Goal: Check status: Check status

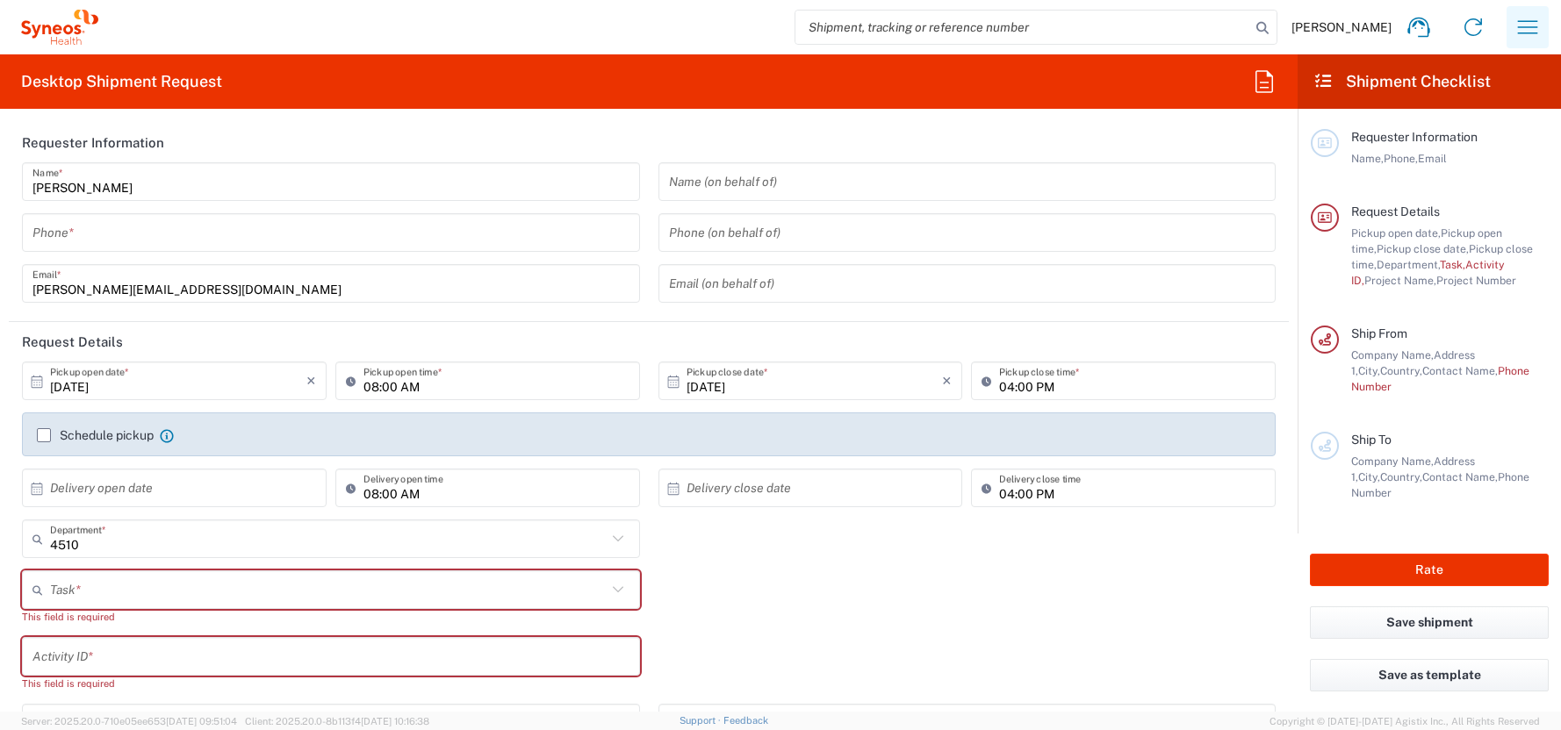
click at [1530, 20] on icon "button" at bounding box center [1528, 26] width 20 height 13
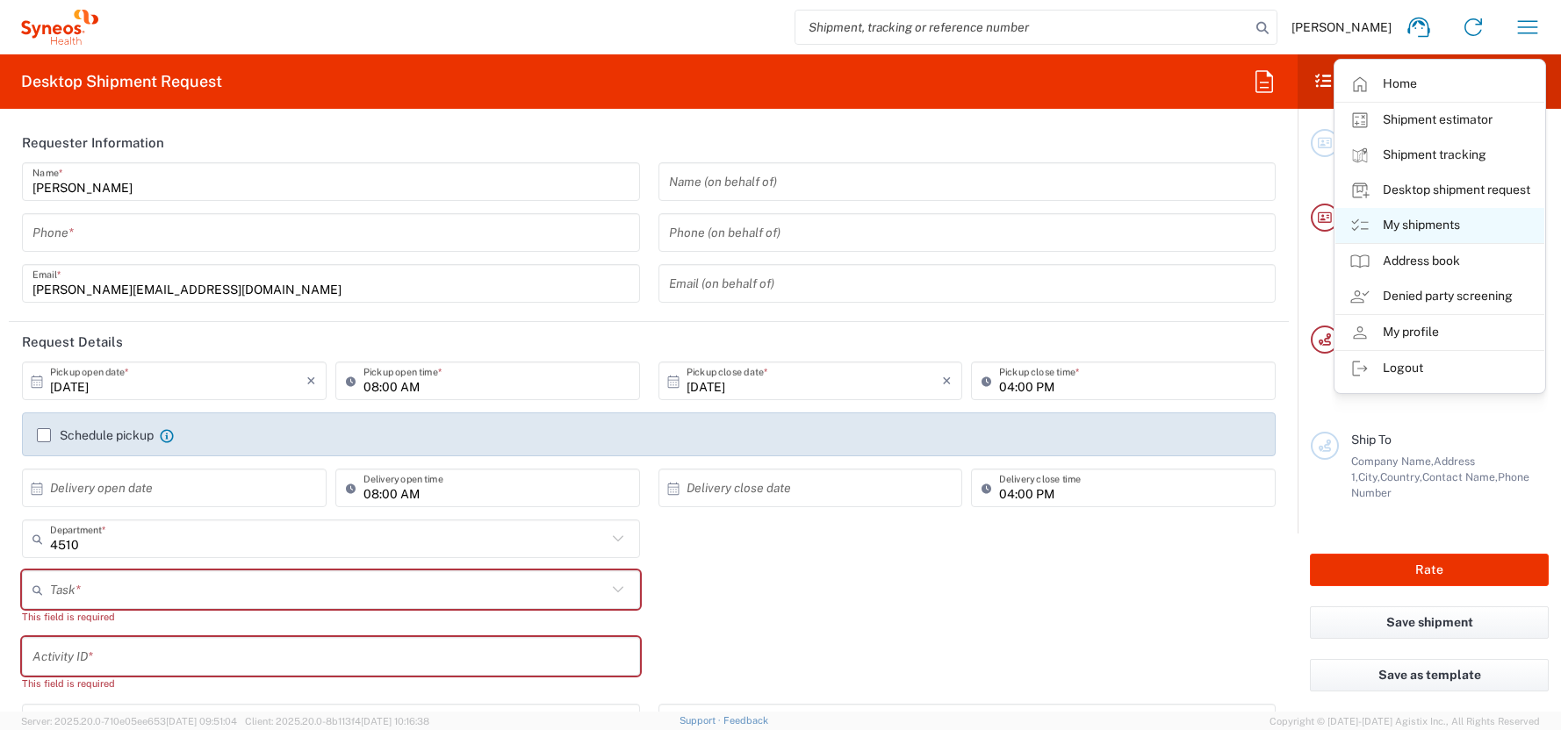
click at [1417, 225] on link "My shipments" at bounding box center [1439, 225] width 209 height 35
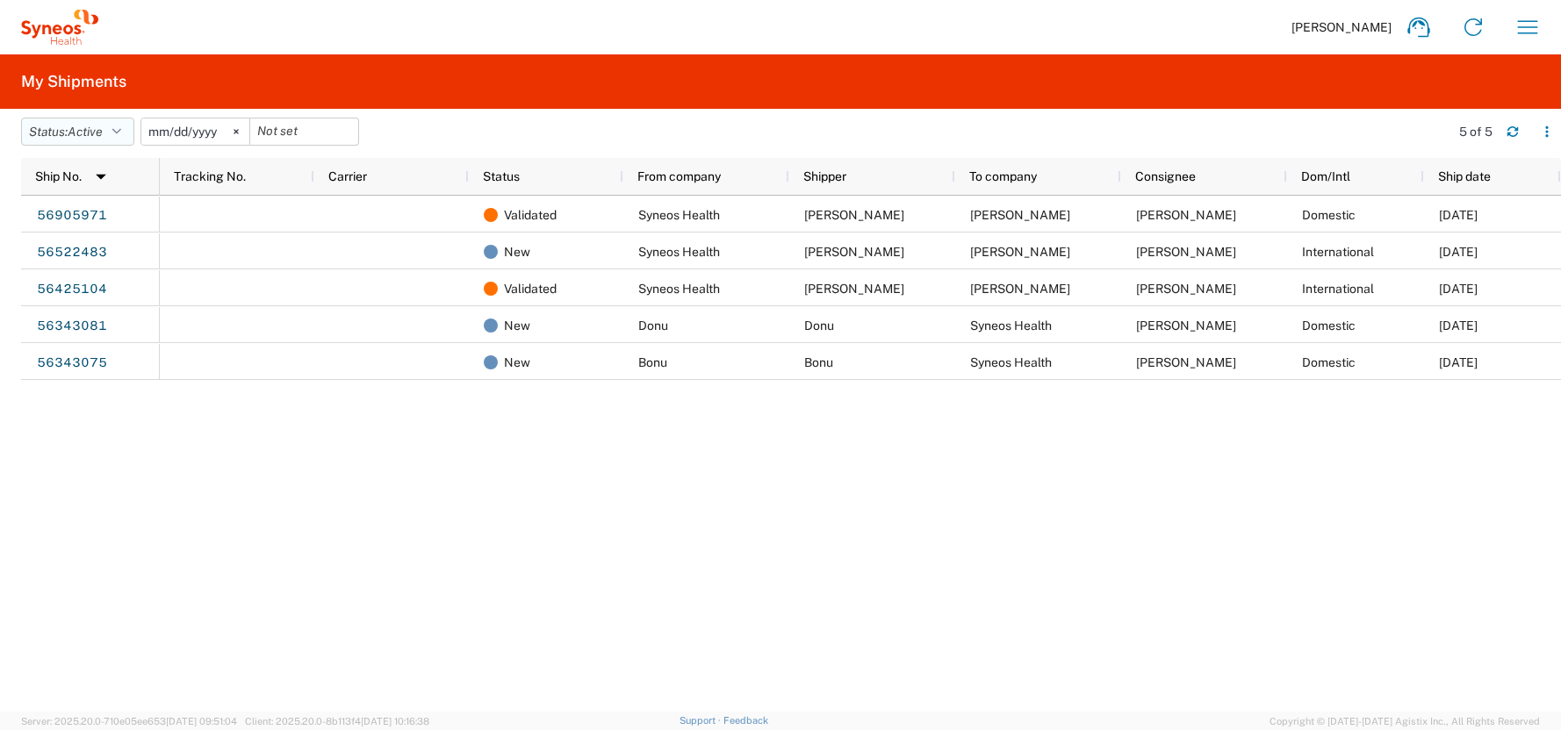
click at [121, 128] on icon "button" at bounding box center [116, 132] width 9 height 12
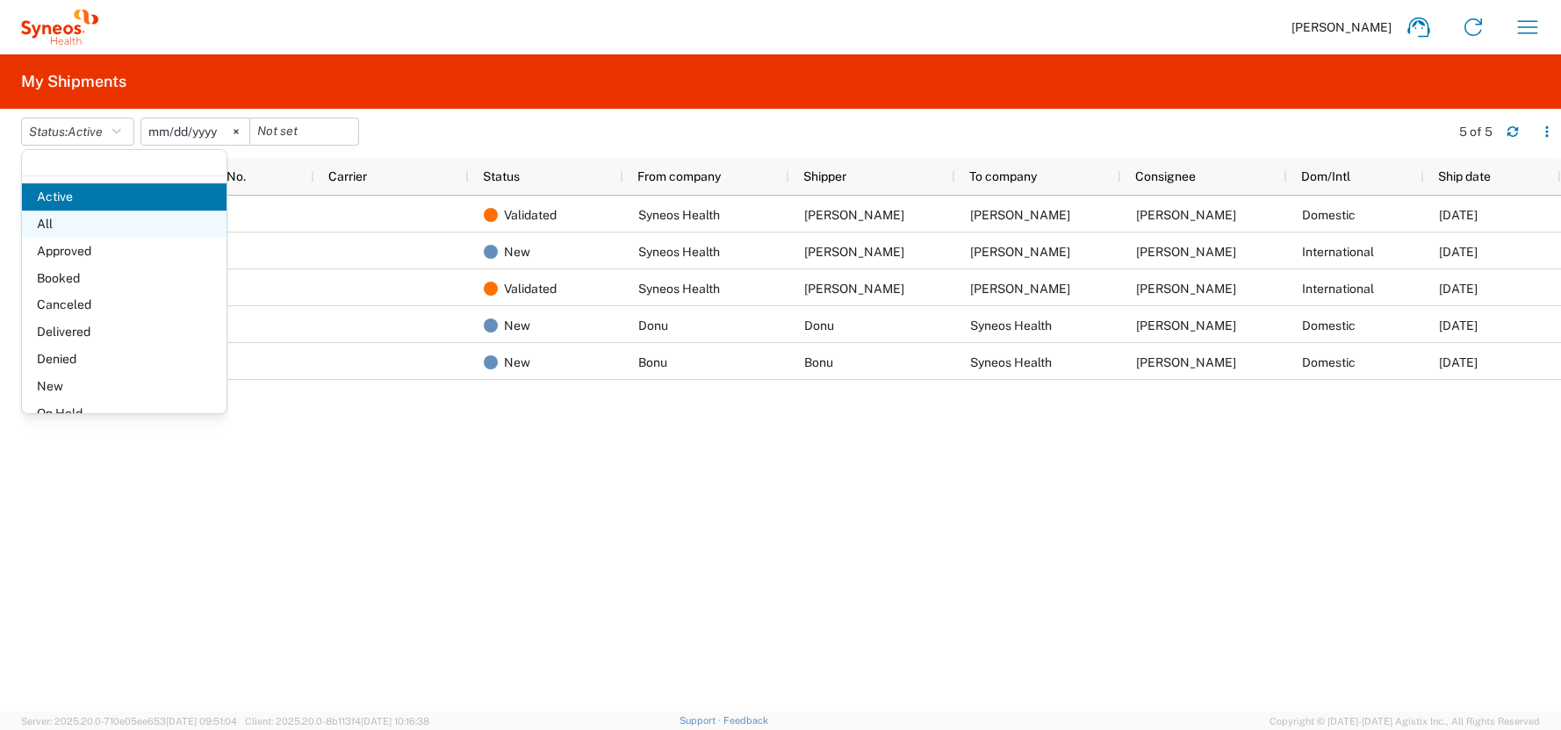
click at [68, 226] on span "All" at bounding box center [124, 224] width 205 height 27
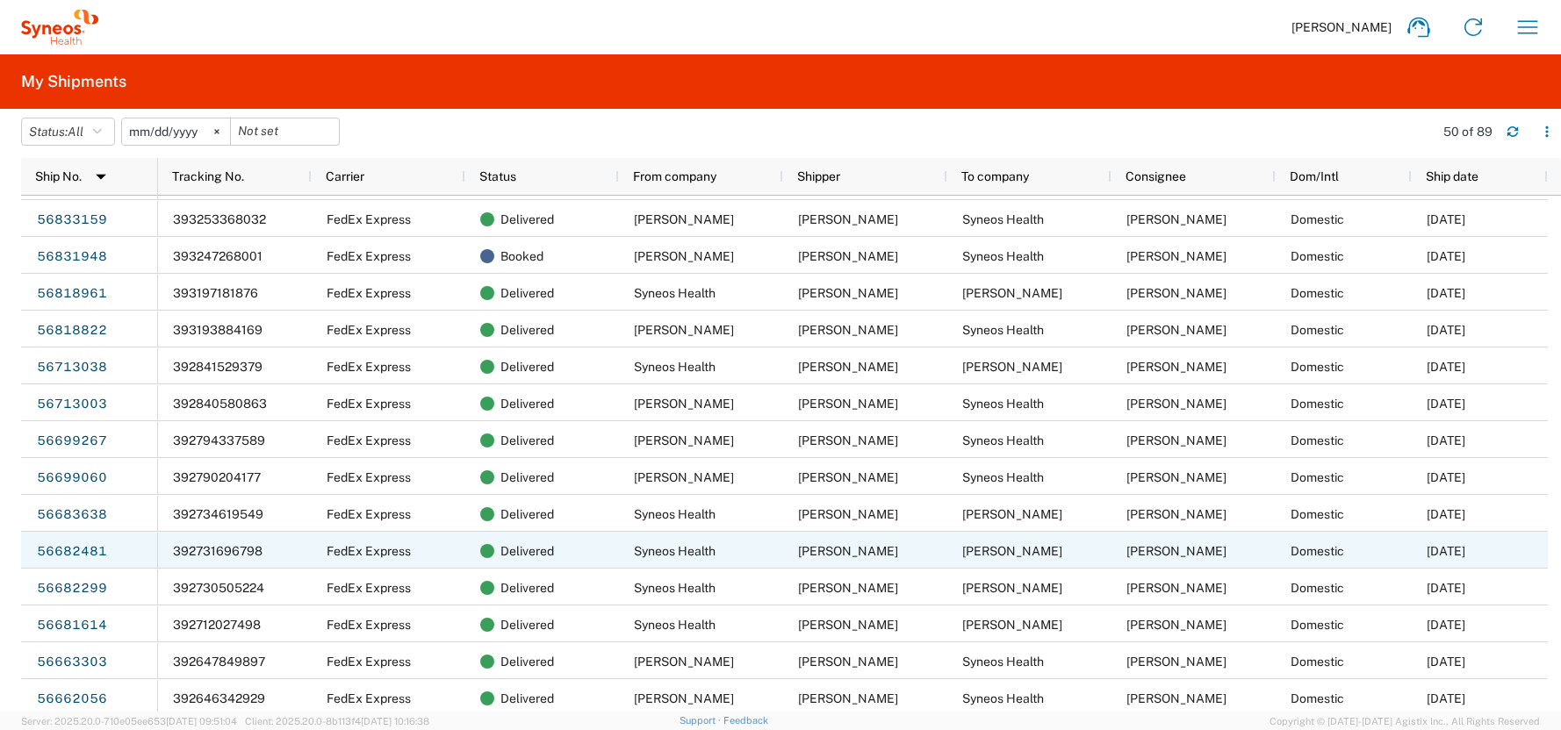
scroll to position [545, 0]
